Goal: Entertainment & Leisure: Browse casually

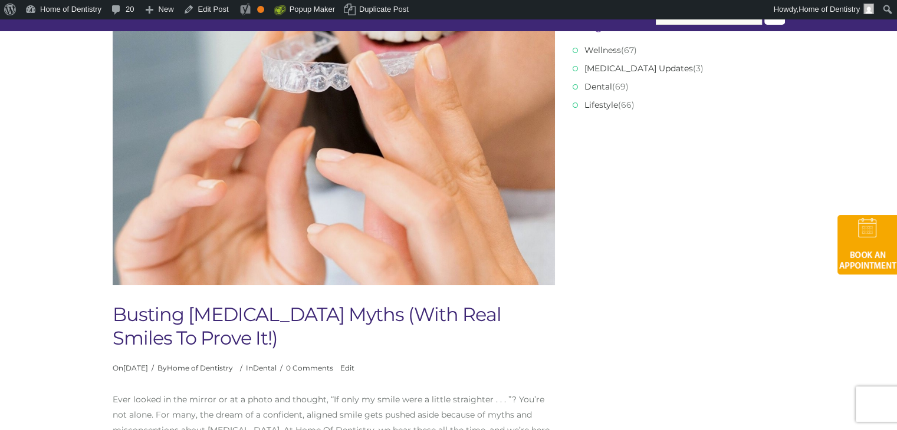
scroll to position [98, 0]
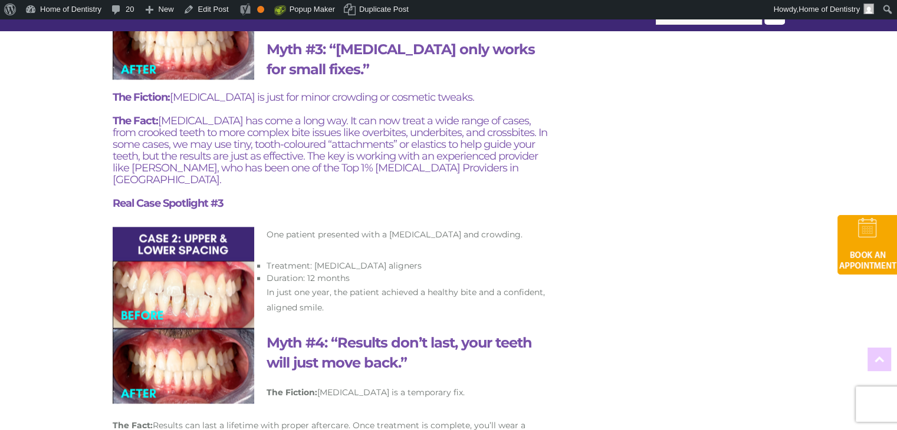
scroll to position [1362, 0]
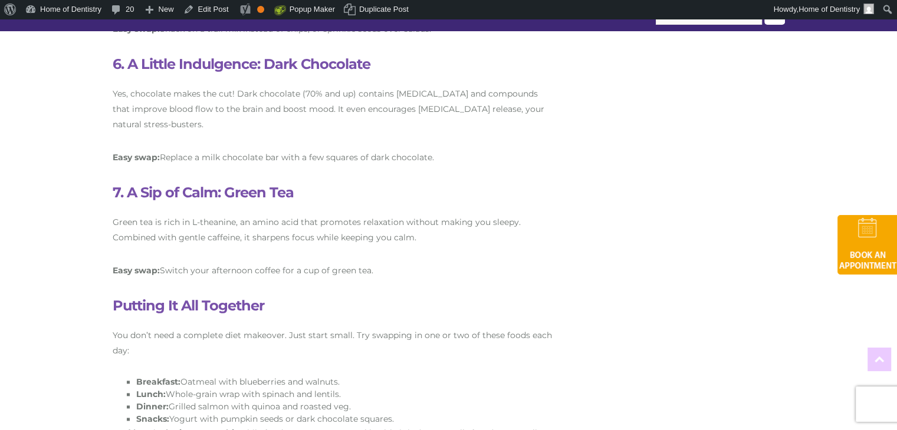
scroll to position [1447, 0]
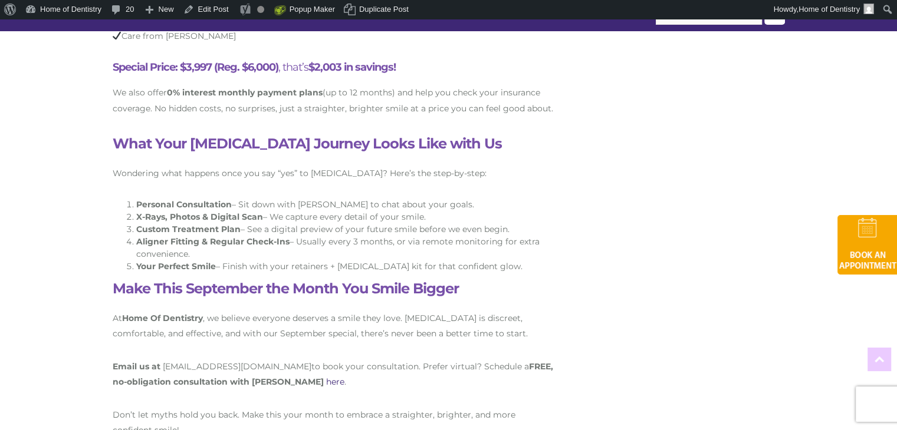
scroll to position [2226, 0]
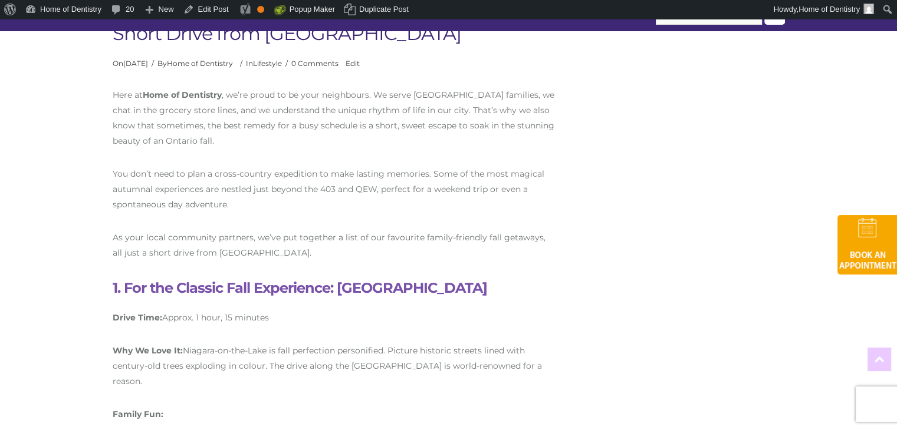
scroll to position [568, 0]
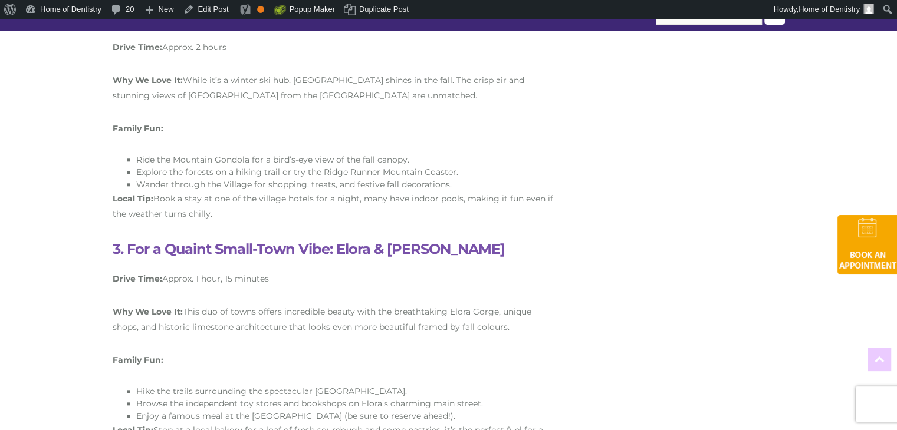
scroll to position [1052, 0]
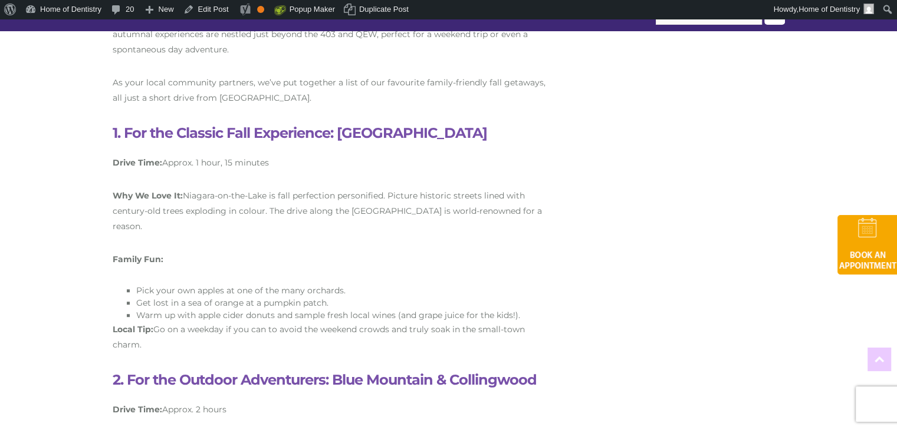
scroll to position [798, 0]
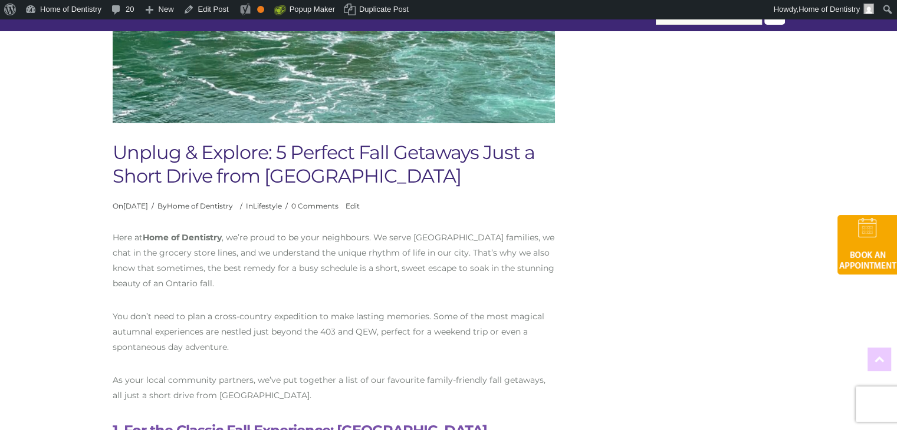
scroll to position [418, 0]
